Goal: Check status: Check status

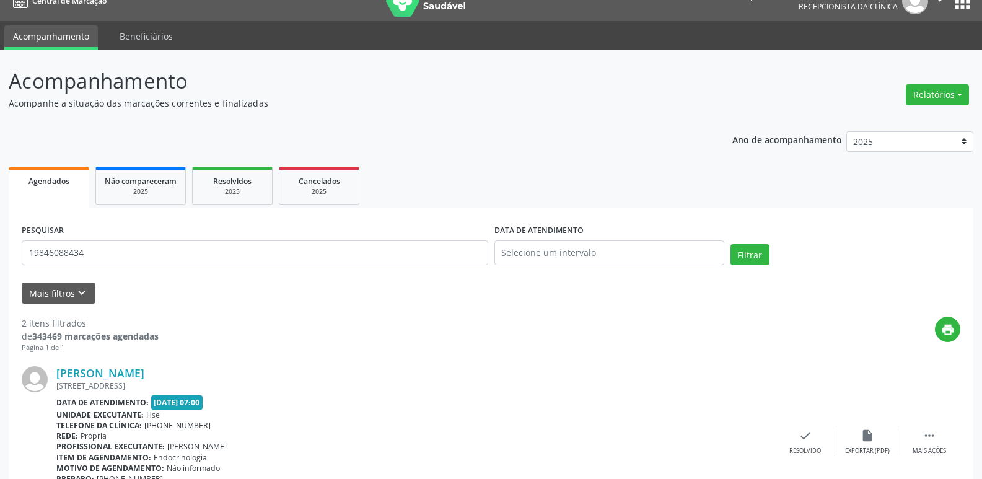
scroll to position [17, 0]
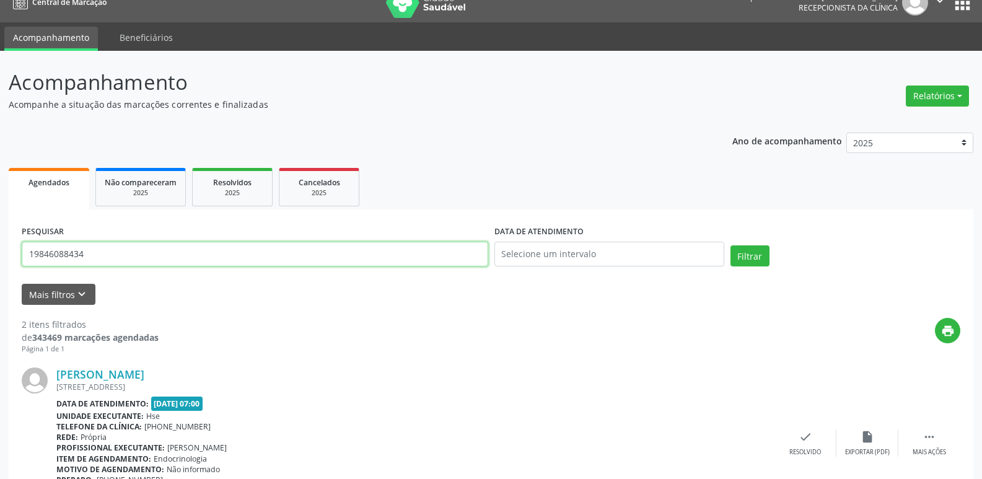
drag, startPoint x: 93, startPoint y: 248, endPoint x: 0, endPoint y: 271, distance: 95.7
click at [0, 271] on div "Acompanhamento Acompanhe a situação das marcações correntes e finalizadas Relat…" at bounding box center [491, 392] width 982 height 682
type input "01285302435"
click at [741, 256] on button "Filtrar" at bounding box center [749, 255] width 39 height 21
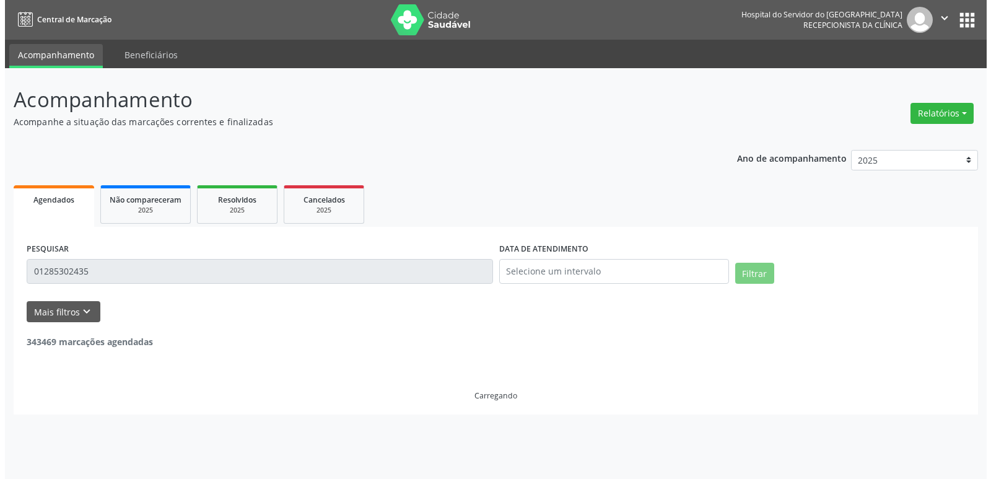
scroll to position [0, 0]
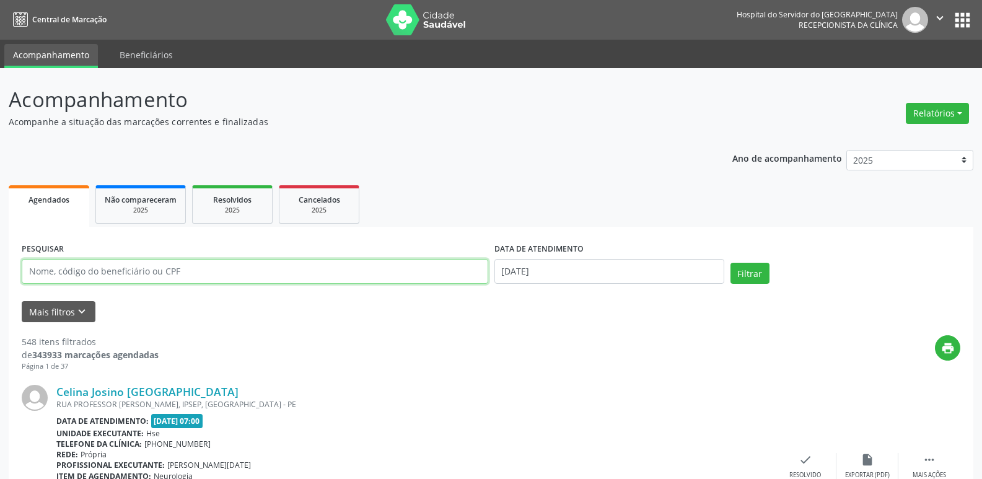
click at [245, 277] on input "text" at bounding box center [255, 271] width 466 height 25
type input "48032328491"
click at [730, 263] on button "Filtrar" at bounding box center [749, 273] width 39 height 21
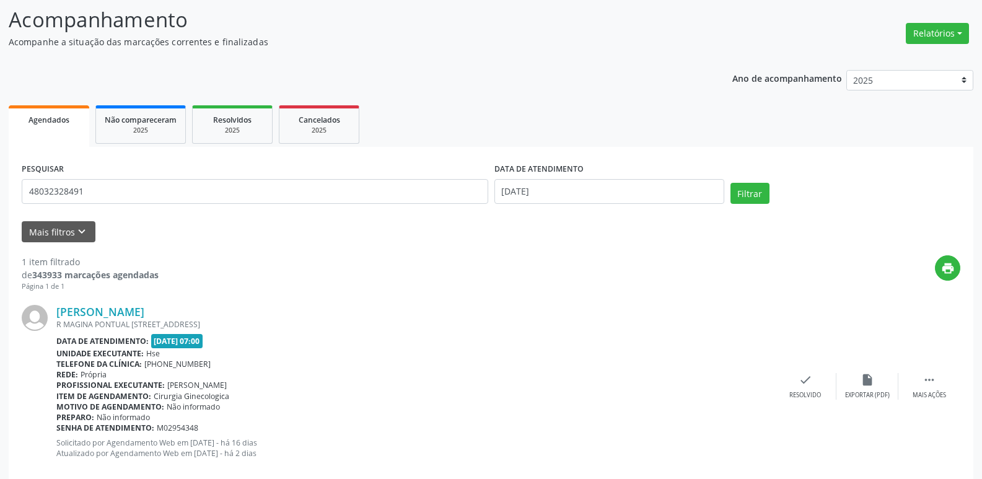
scroll to position [103, 0]
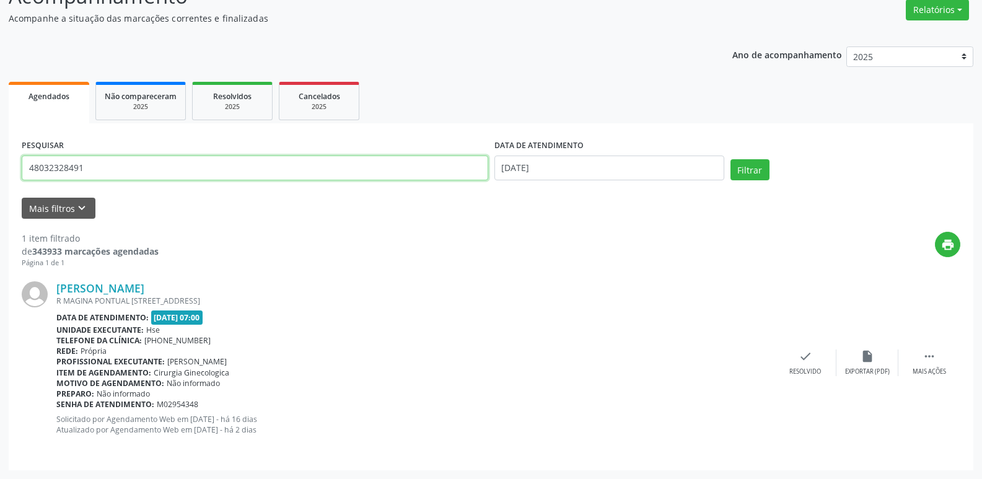
drag, startPoint x: 117, startPoint y: 164, endPoint x: 0, endPoint y: 186, distance: 119.1
click at [0, 186] on div "Acompanhamento Acompanhe a situação das marcações correntes e finalizadas Relat…" at bounding box center [491, 222] width 982 height 514
type input "36339113400"
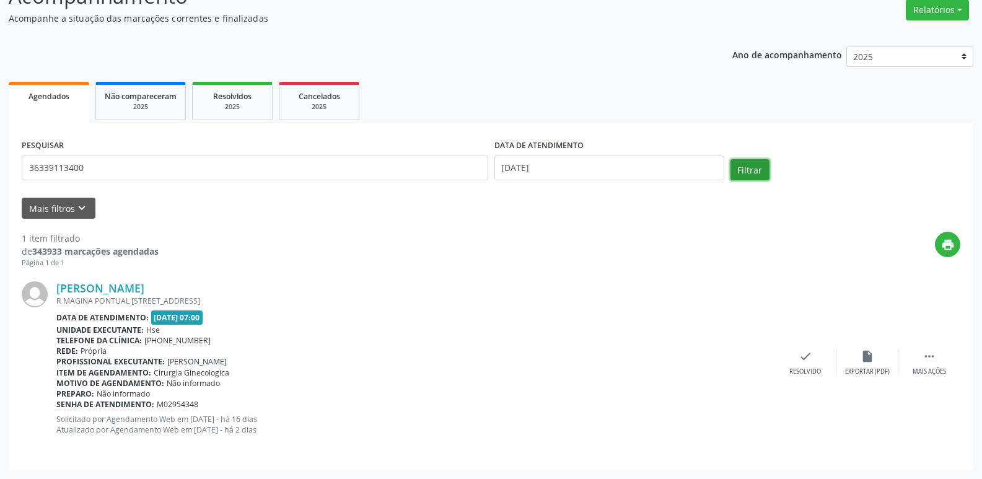
click at [753, 169] on button "Filtrar" at bounding box center [749, 169] width 39 height 21
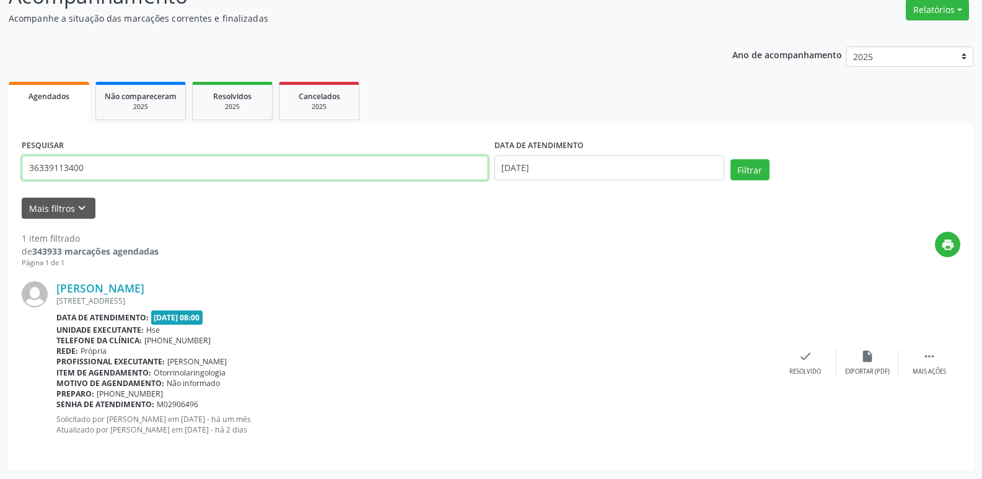
drag, startPoint x: 136, startPoint y: 156, endPoint x: 9, endPoint y: 170, distance: 127.7
click at [9, 170] on div "PESQUISAR 36339113400 DATA DE ATENDIMENTO 13/10/2025 Filtrar UNIDADE EXECUTANTE…" at bounding box center [491, 296] width 965 height 347
type input "07/11/1953"
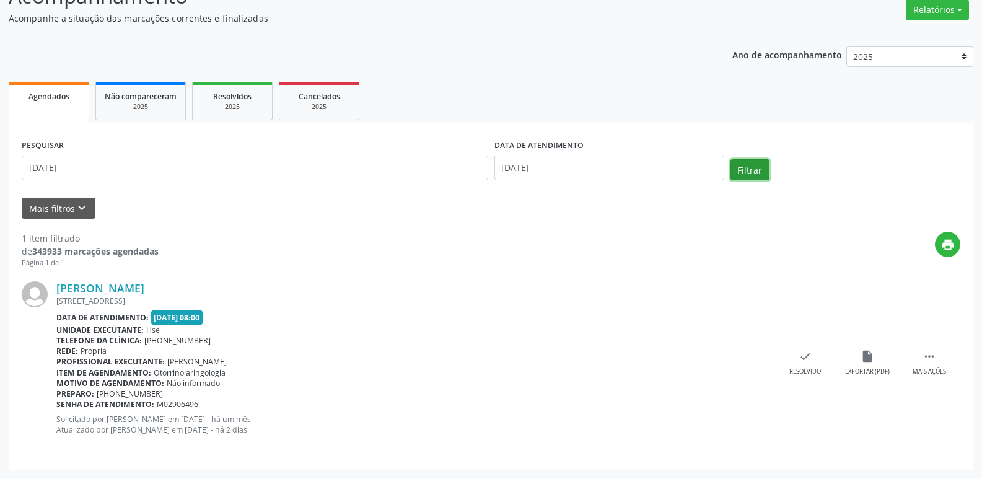
click at [753, 173] on button "Filtrar" at bounding box center [749, 169] width 39 height 21
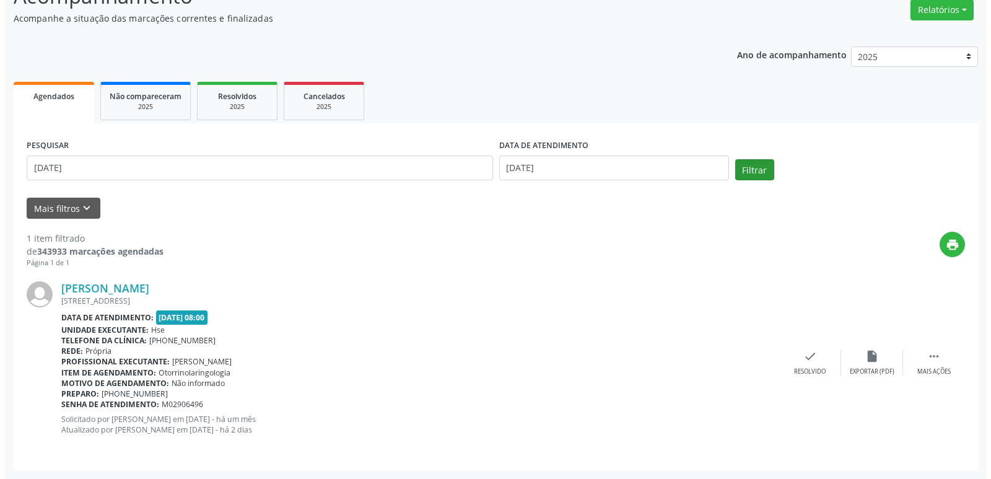
scroll to position [0, 0]
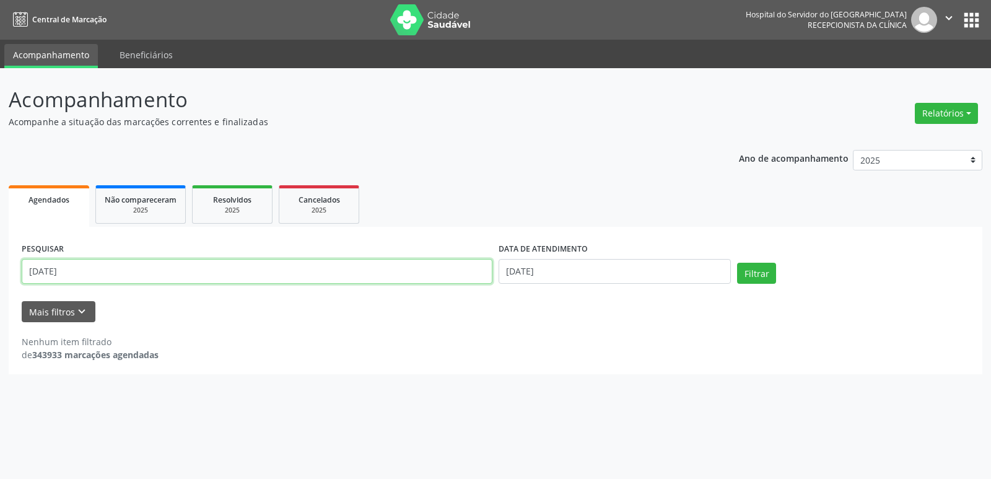
drag, startPoint x: 94, startPoint y: 276, endPoint x: 2, endPoint y: 277, distance: 92.3
click at [2, 277] on div "Acompanhamento Acompanhe a situação das marcações correntes e finalizadas Relat…" at bounding box center [495, 273] width 991 height 411
type input "onelia andrade de medeiros gomes"
click at [737, 263] on button "Filtrar" at bounding box center [756, 273] width 39 height 21
drag, startPoint x: 177, startPoint y: 271, endPoint x: 0, endPoint y: 273, distance: 177.2
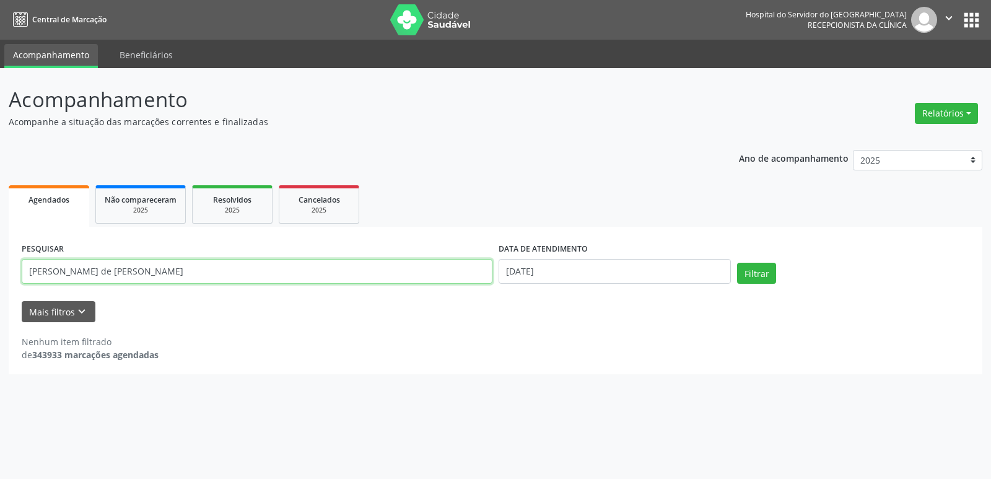
click at [0, 273] on div "Acompanhamento Acompanhe a situação das marcações correntes e finalizadas Relat…" at bounding box center [495, 273] width 991 height 411
click at [940, 113] on button "Relatórios" at bounding box center [946, 113] width 63 height 21
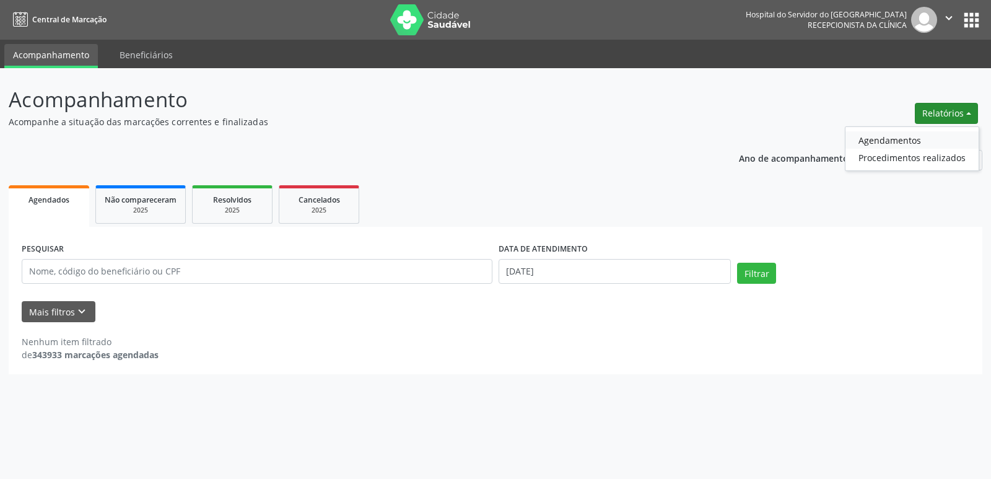
click at [908, 134] on link "Agendamentos" at bounding box center [912, 139] width 133 height 17
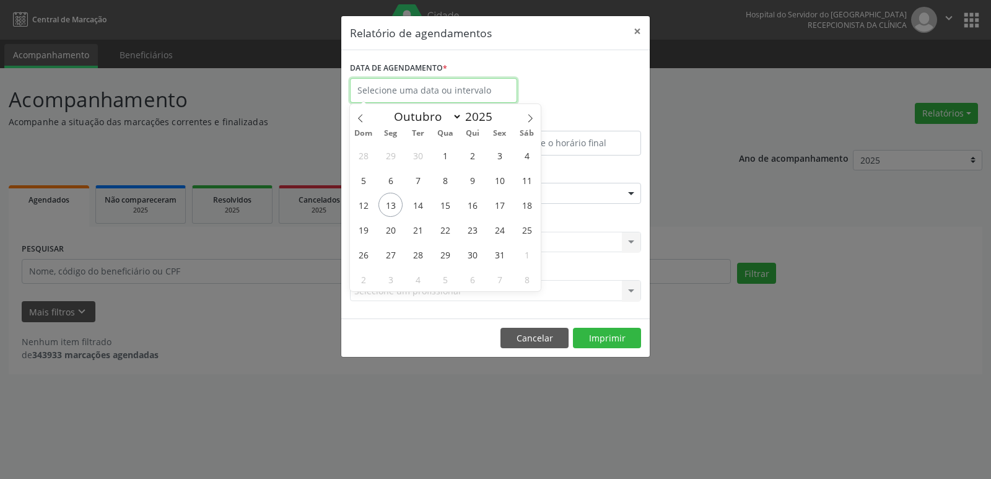
click at [428, 92] on input "text" at bounding box center [433, 90] width 167 height 25
click at [392, 202] on span "13" at bounding box center [391, 205] width 24 height 24
type input "13/10/2025"
click at [392, 202] on span "13" at bounding box center [391, 205] width 24 height 24
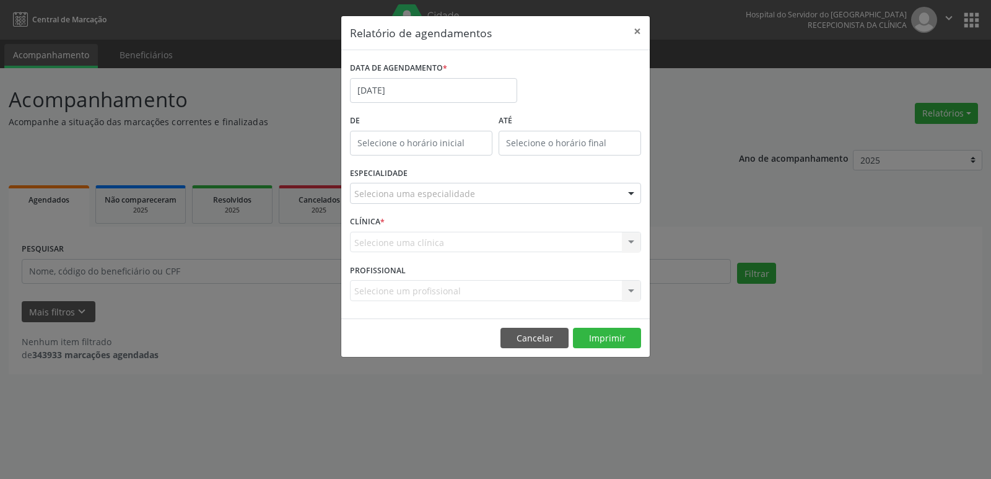
click at [631, 186] on div at bounding box center [631, 193] width 19 height 21
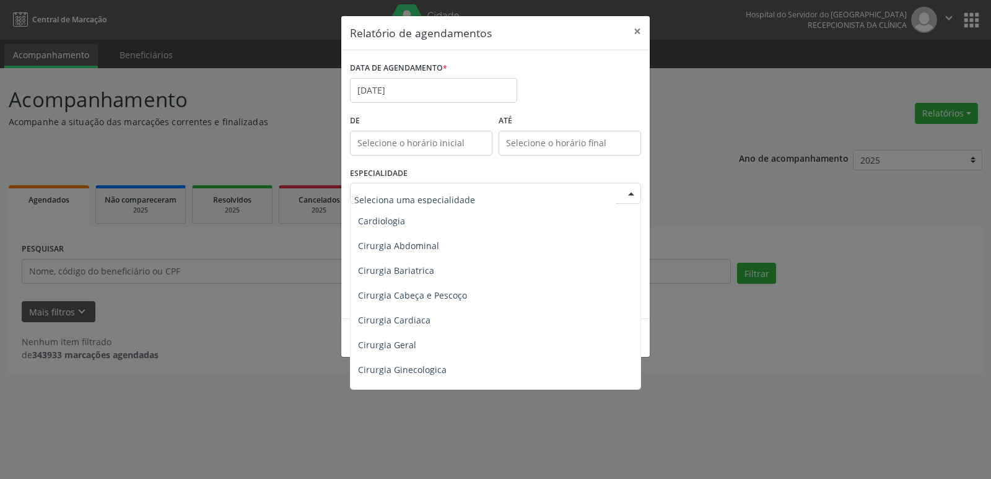
scroll to position [169, 0]
type input "uro"
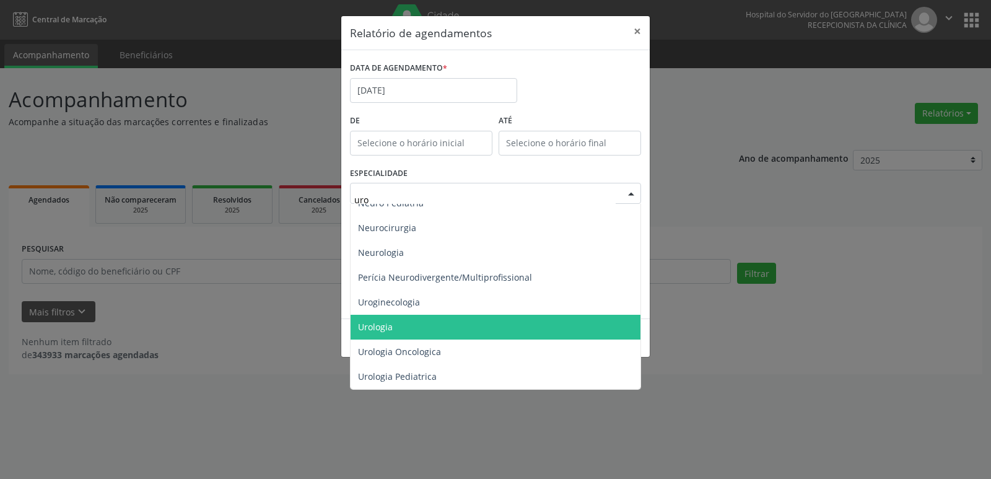
click at [408, 321] on span "Urologia" at bounding box center [496, 327] width 290 height 25
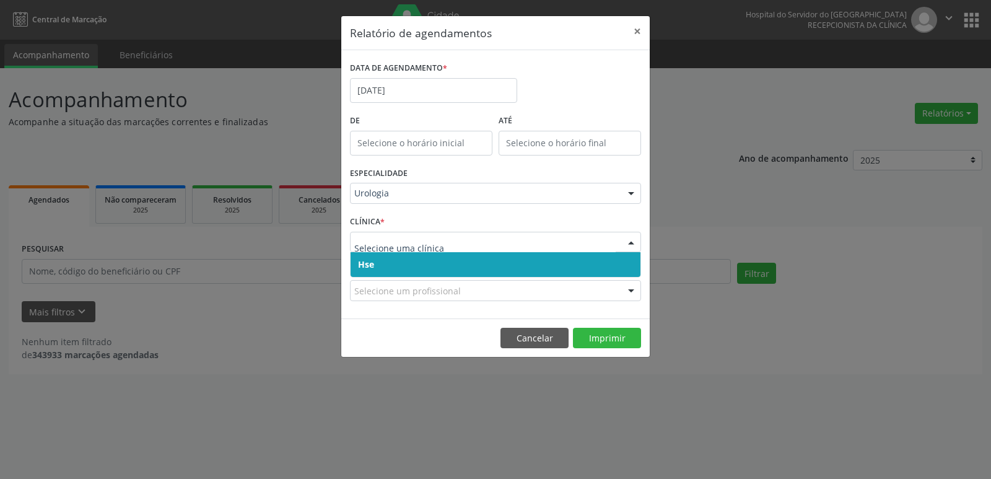
click at [634, 240] on div at bounding box center [631, 242] width 19 height 21
click at [628, 258] on span "Hse" at bounding box center [496, 264] width 290 height 25
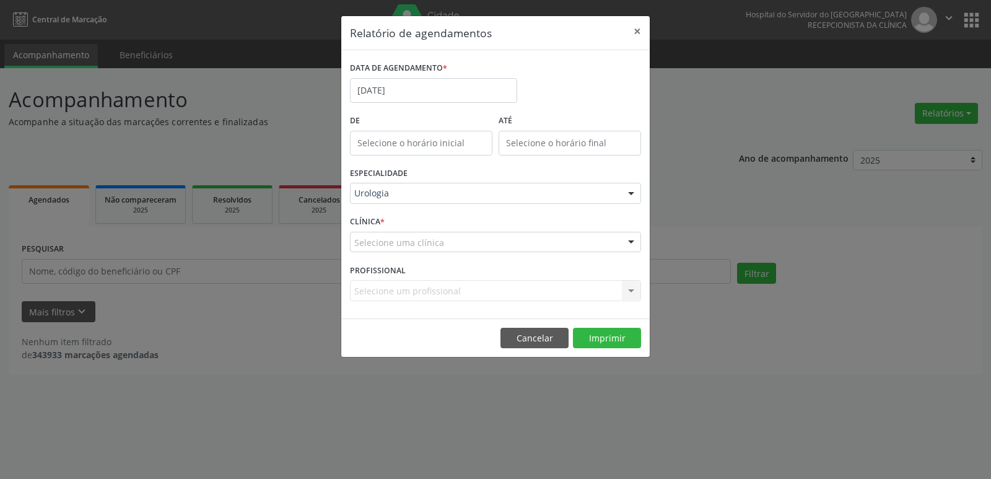
click at [633, 245] on div at bounding box center [631, 242] width 19 height 21
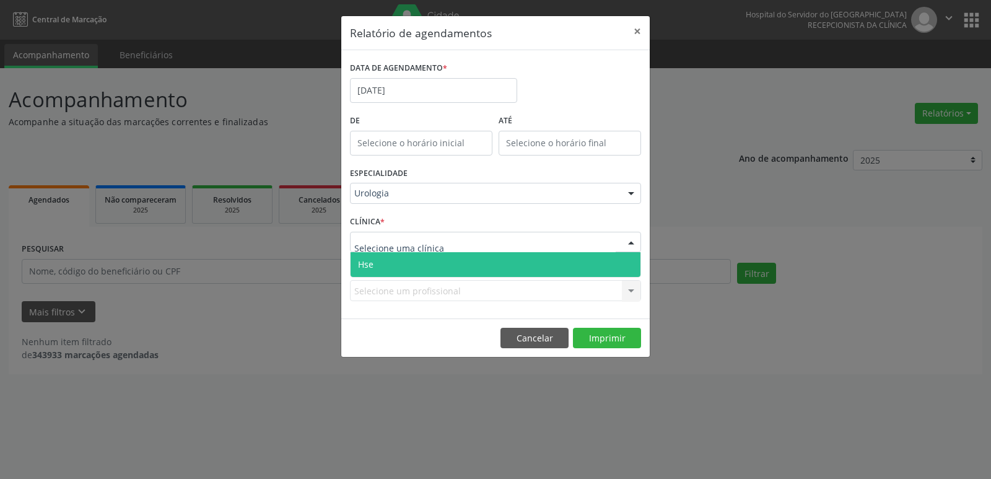
click at [628, 263] on span "Hse" at bounding box center [496, 264] width 290 height 25
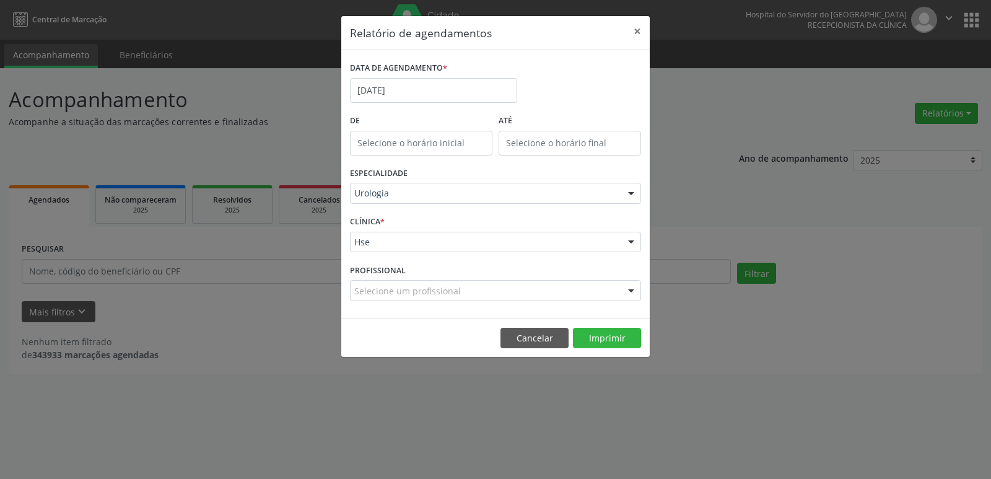
click at [634, 289] on div at bounding box center [631, 291] width 19 height 21
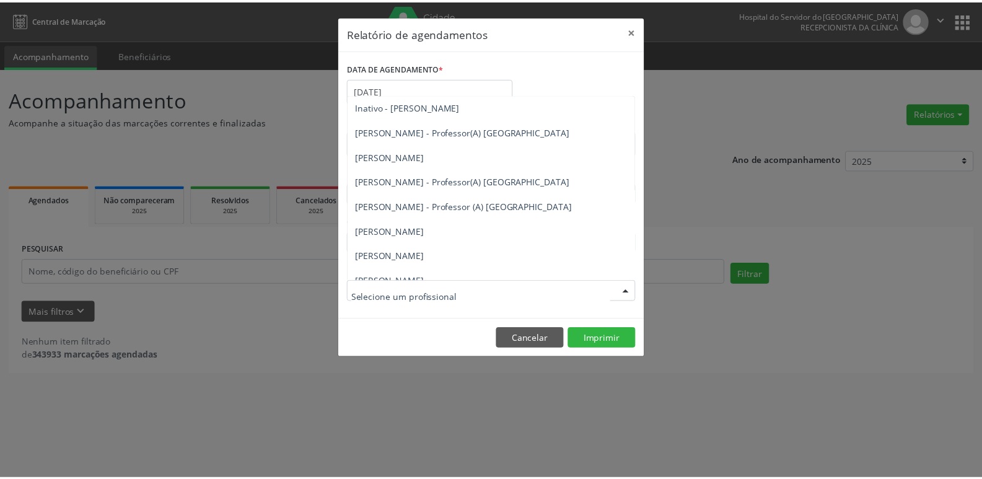
scroll to position [248, 0]
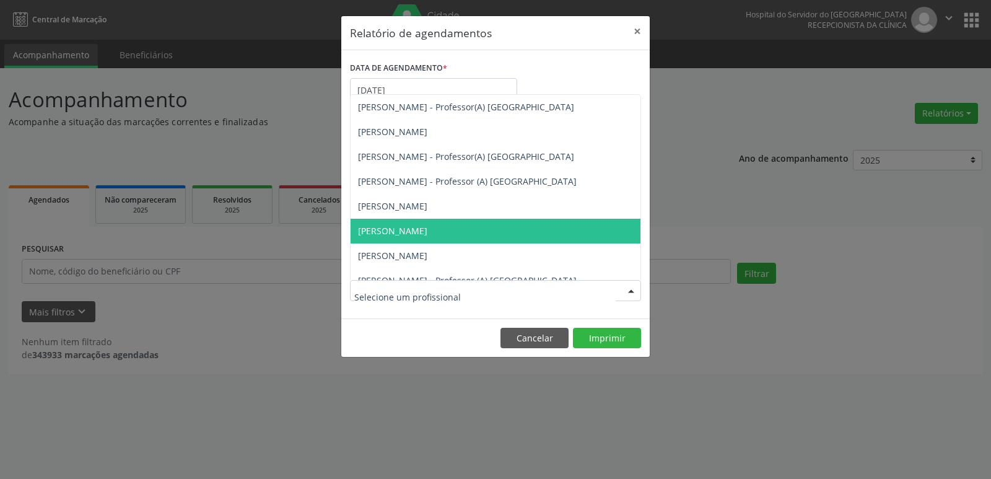
click at [398, 230] on span "Renan Eboli Lopes" at bounding box center [392, 231] width 69 height 12
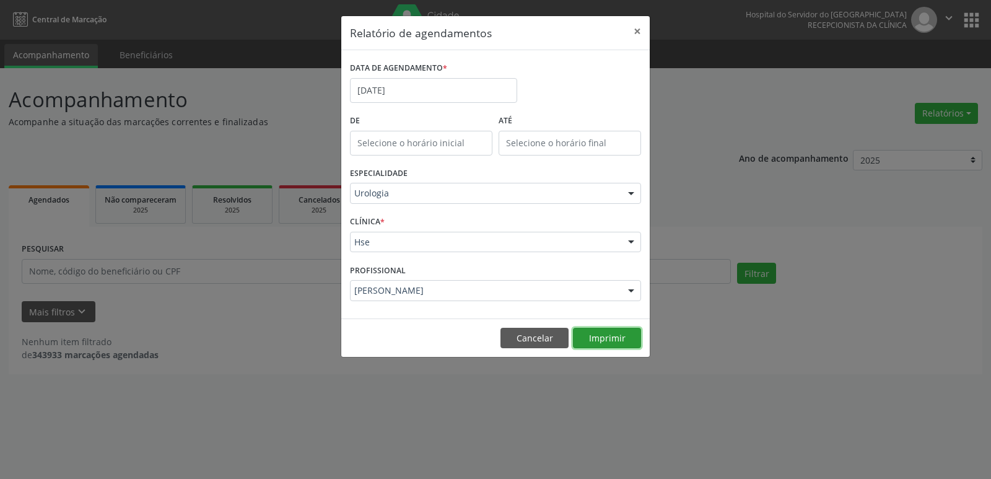
click at [610, 336] on button "Imprimir" at bounding box center [607, 338] width 68 height 21
click at [638, 32] on button "×" at bounding box center [637, 31] width 25 height 30
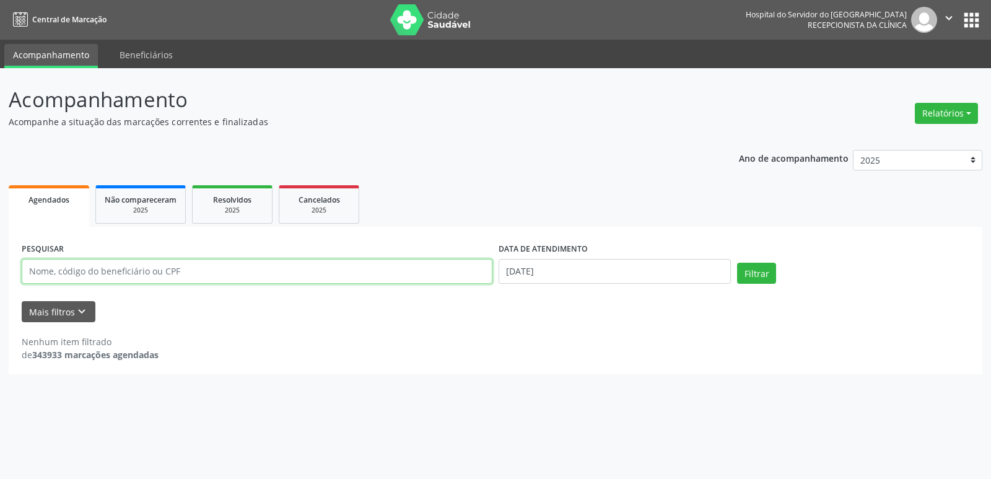
click at [196, 266] on input "text" at bounding box center [257, 271] width 471 height 25
type input "10459120425"
click at [737, 263] on button "Filtrar" at bounding box center [756, 273] width 39 height 21
drag, startPoint x: 98, startPoint y: 274, endPoint x: 0, endPoint y: 277, distance: 98.5
click at [0, 277] on div "Acompanhamento Acompanhe a situação das marcações correntes e finalizadas Relat…" at bounding box center [495, 273] width 991 height 411
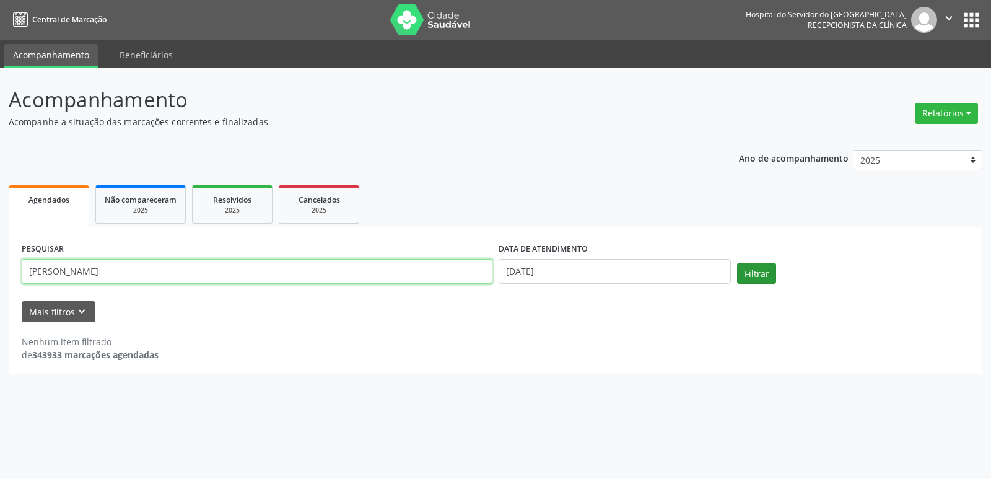
type input "letice da silva martins"
click at [759, 269] on button "Filtrar" at bounding box center [756, 273] width 39 height 21
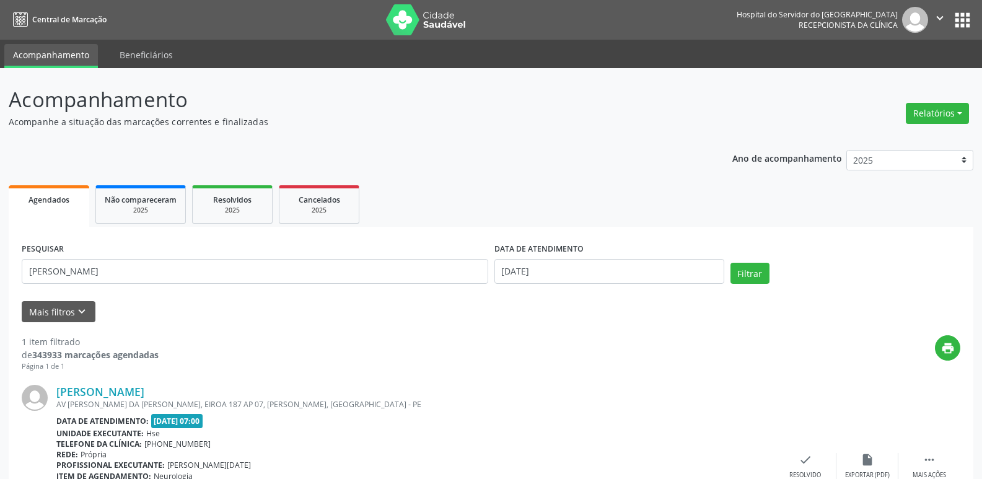
scroll to position [103, 0]
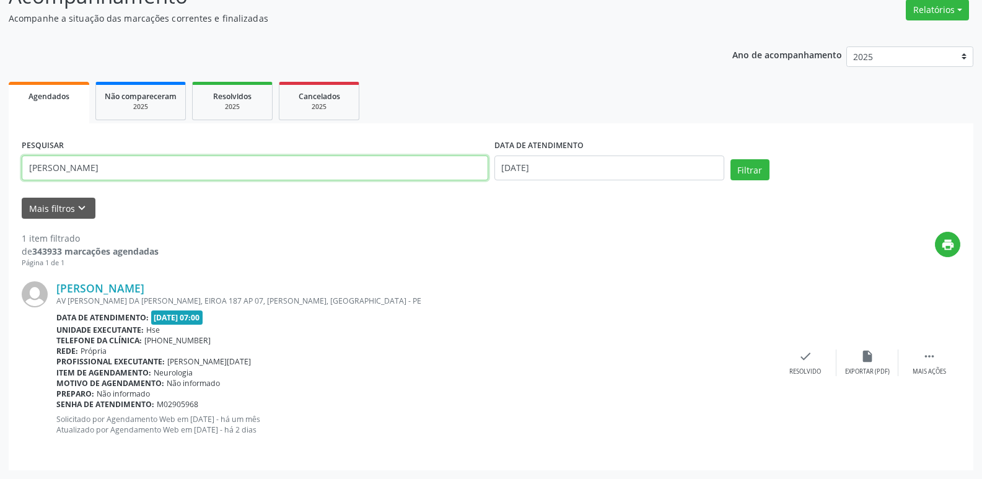
drag, startPoint x: 118, startPoint y: 170, endPoint x: 0, endPoint y: 161, distance: 118.6
click at [0, 161] on div "Acompanhamento Acompanhe a situação das marcações correntes e finalizadas Relat…" at bounding box center [491, 222] width 982 height 514
type input "22/12/1960"
drag, startPoint x: 80, startPoint y: 167, endPoint x: 0, endPoint y: 185, distance: 81.9
click at [0, 185] on div "Acompanhamento Acompanhe a situação das marcações correntes e finalizadas Relat…" at bounding box center [491, 222] width 982 height 514
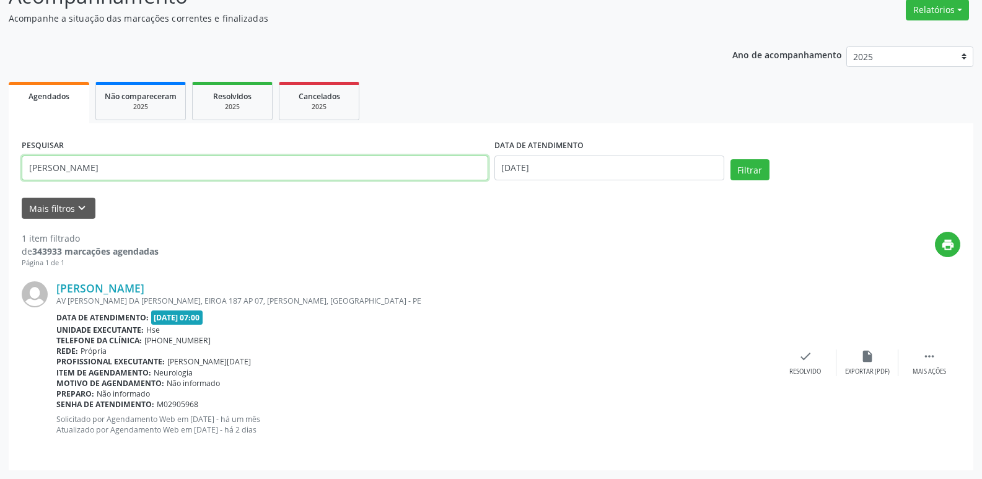
type input "severino antonio moreira de sousa"
click at [730, 159] on button "Filtrar" at bounding box center [749, 169] width 39 height 21
